Goal: Information Seeking & Learning: Check status

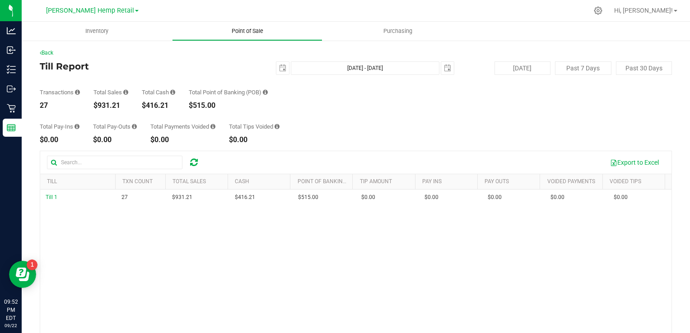
click at [251, 33] on span "Point of Sale" at bounding box center [247, 31] width 56 height 8
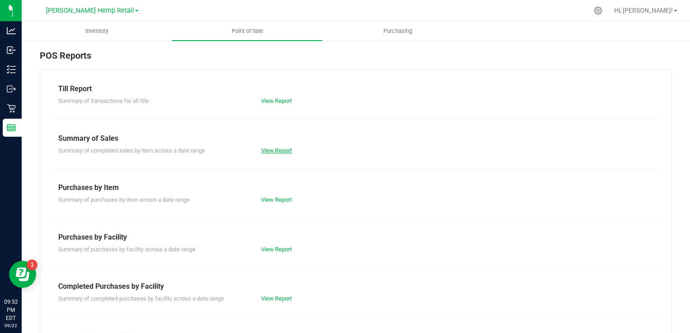
click at [268, 150] on link "View Report" at bounding box center [276, 150] width 31 height 7
click at [265, 100] on link "View Report" at bounding box center [276, 101] width 31 height 7
